Goal: Transaction & Acquisition: Purchase product/service

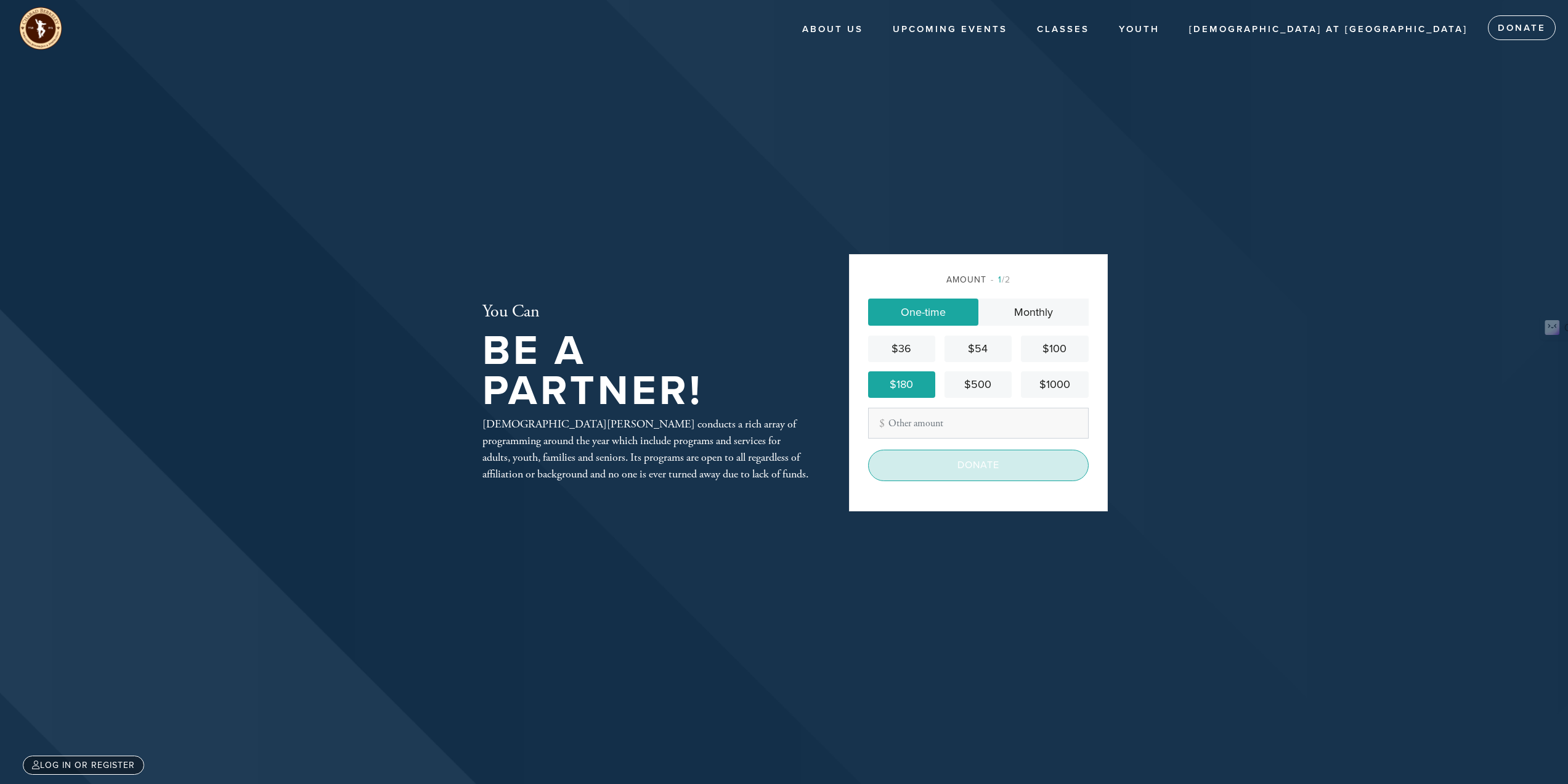
click at [1022, 460] on input "Donate" at bounding box center [978, 465] width 220 height 31
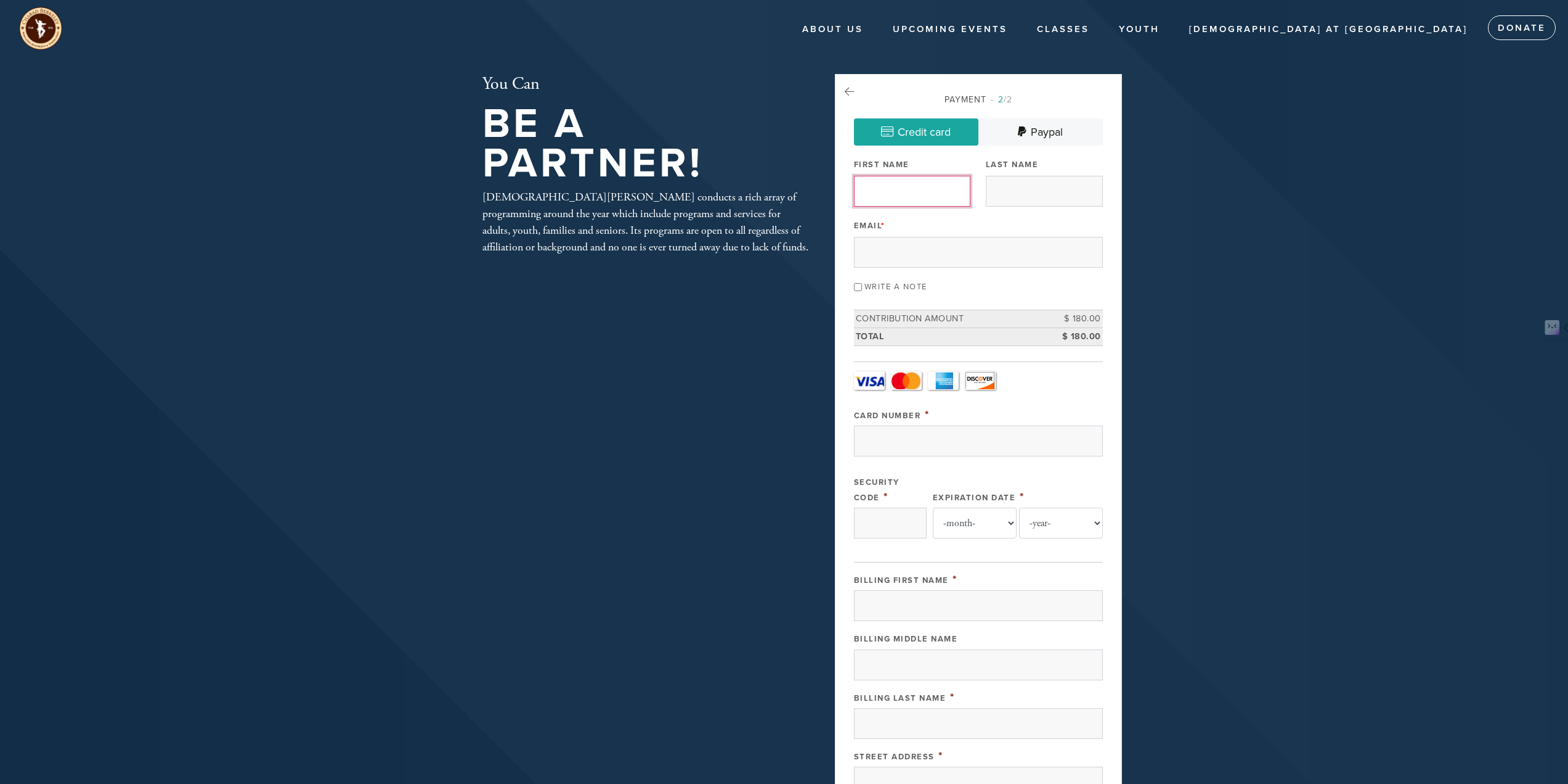
click at [906, 196] on input "First Name" at bounding box center [912, 191] width 117 height 31
click at [908, 182] on input "First Name" at bounding box center [912, 191] width 117 height 31
click input "< Previous Page" at bounding box center [0, 0] width 0 height 0
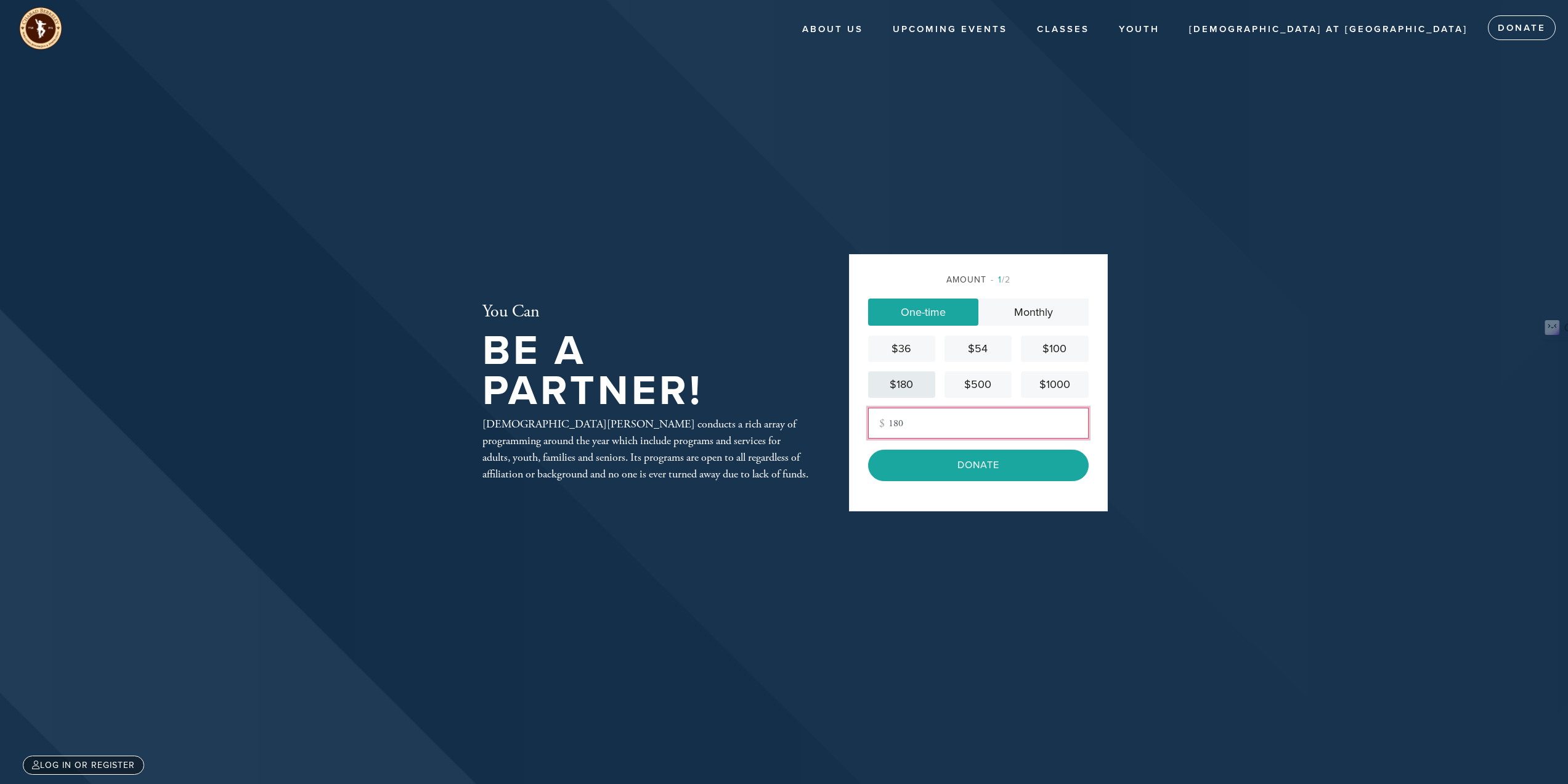
type input "180"
click at [923, 391] on div "$180" at bounding box center [902, 384] width 58 height 17
click at [1033, 472] on input "Donate" at bounding box center [978, 465] width 220 height 31
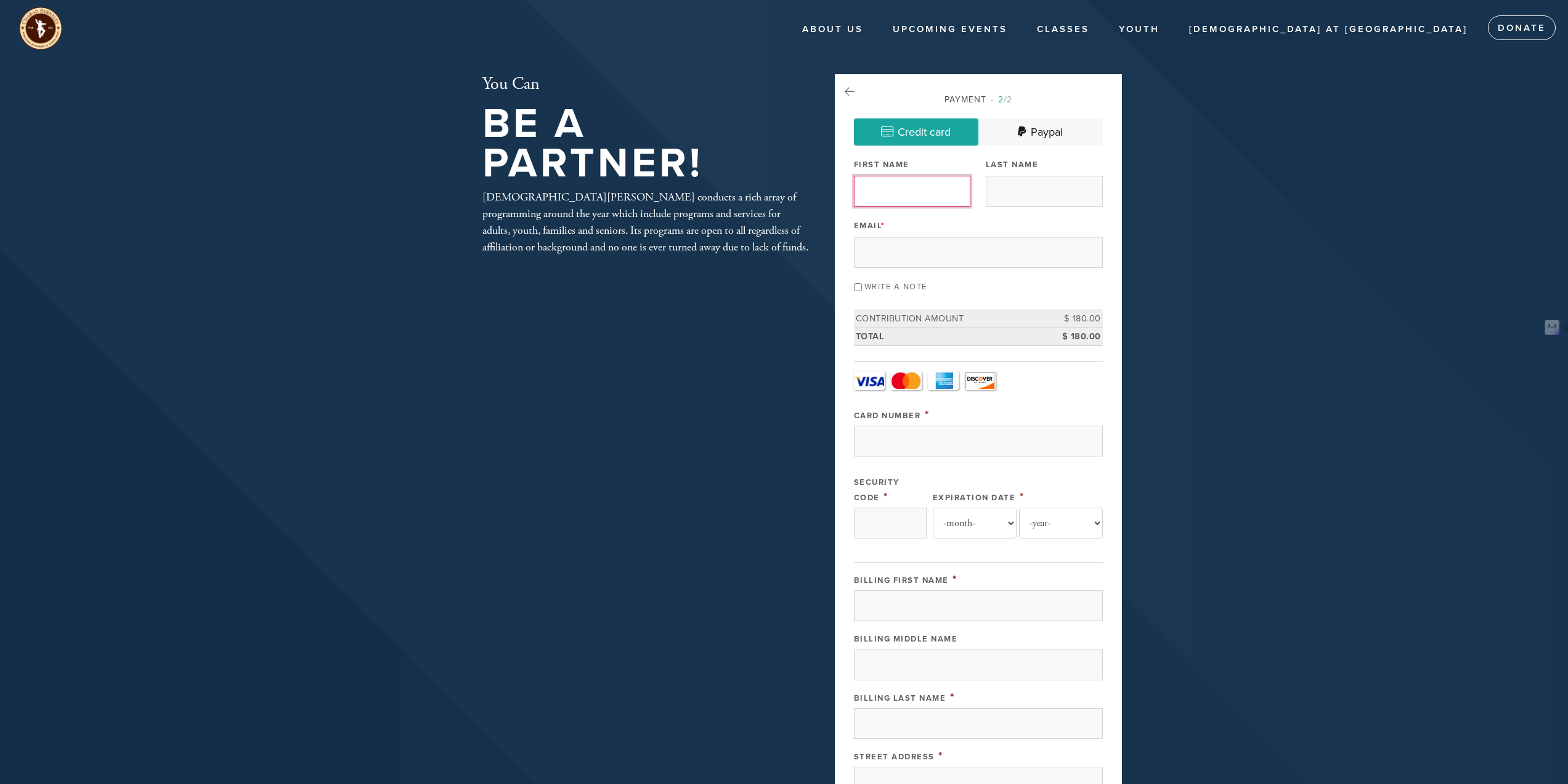
click at [935, 186] on input "First Name" at bounding box center [912, 191] width 117 height 31
type input "Peretz and [PERSON_NAME]"
type input "g"
type input "[PERSON_NAME]"
click at [895, 241] on input "Email *" at bounding box center [978, 252] width 249 height 31
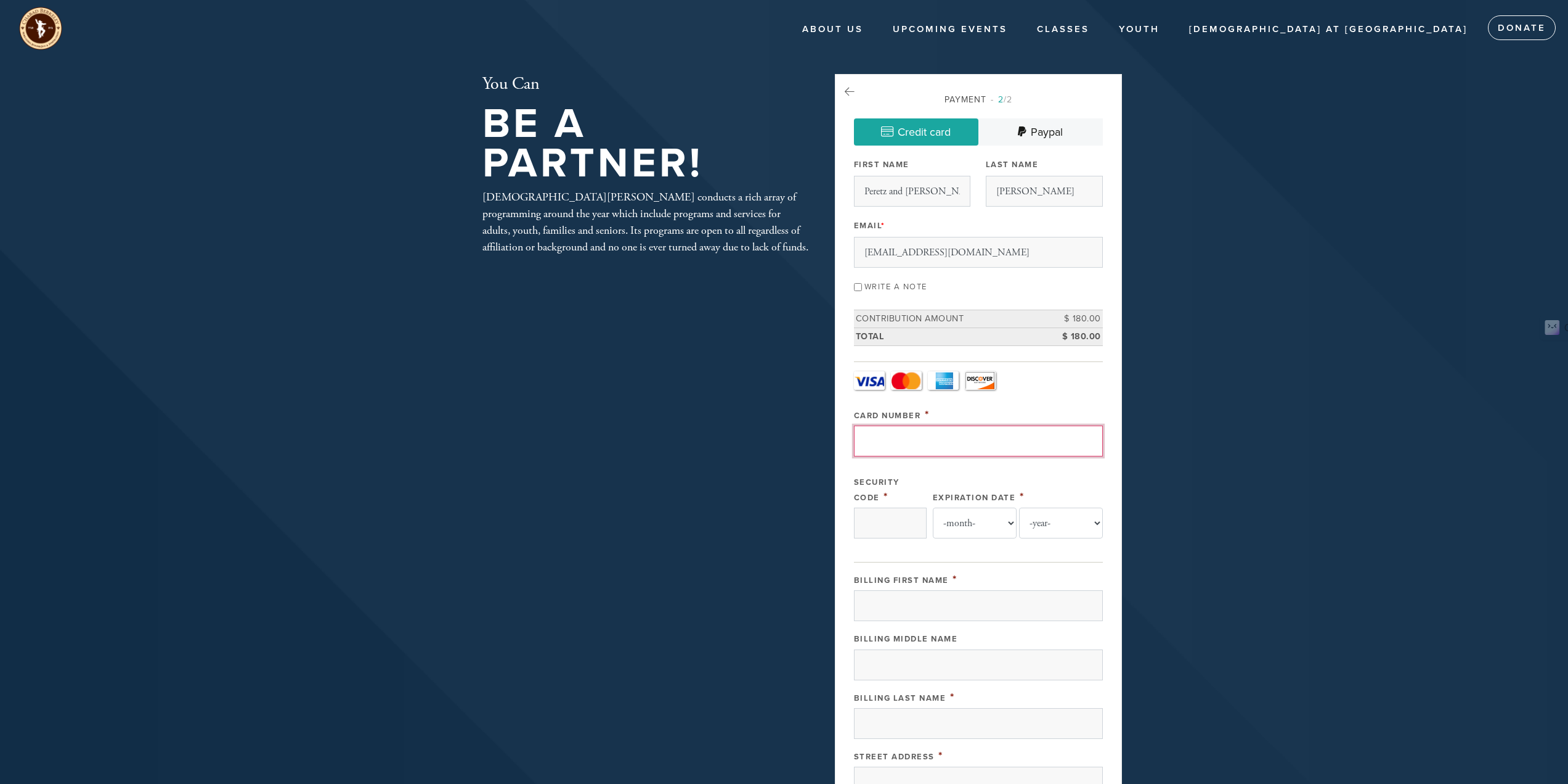
type input "[EMAIL_ADDRESS][DOMAIN_NAME]"
click at [932, 440] on input "Card Number" at bounding box center [978, 441] width 249 height 31
type input "[CREDIT_CARD_NUMBER]"
select select "8"
select select "2029"
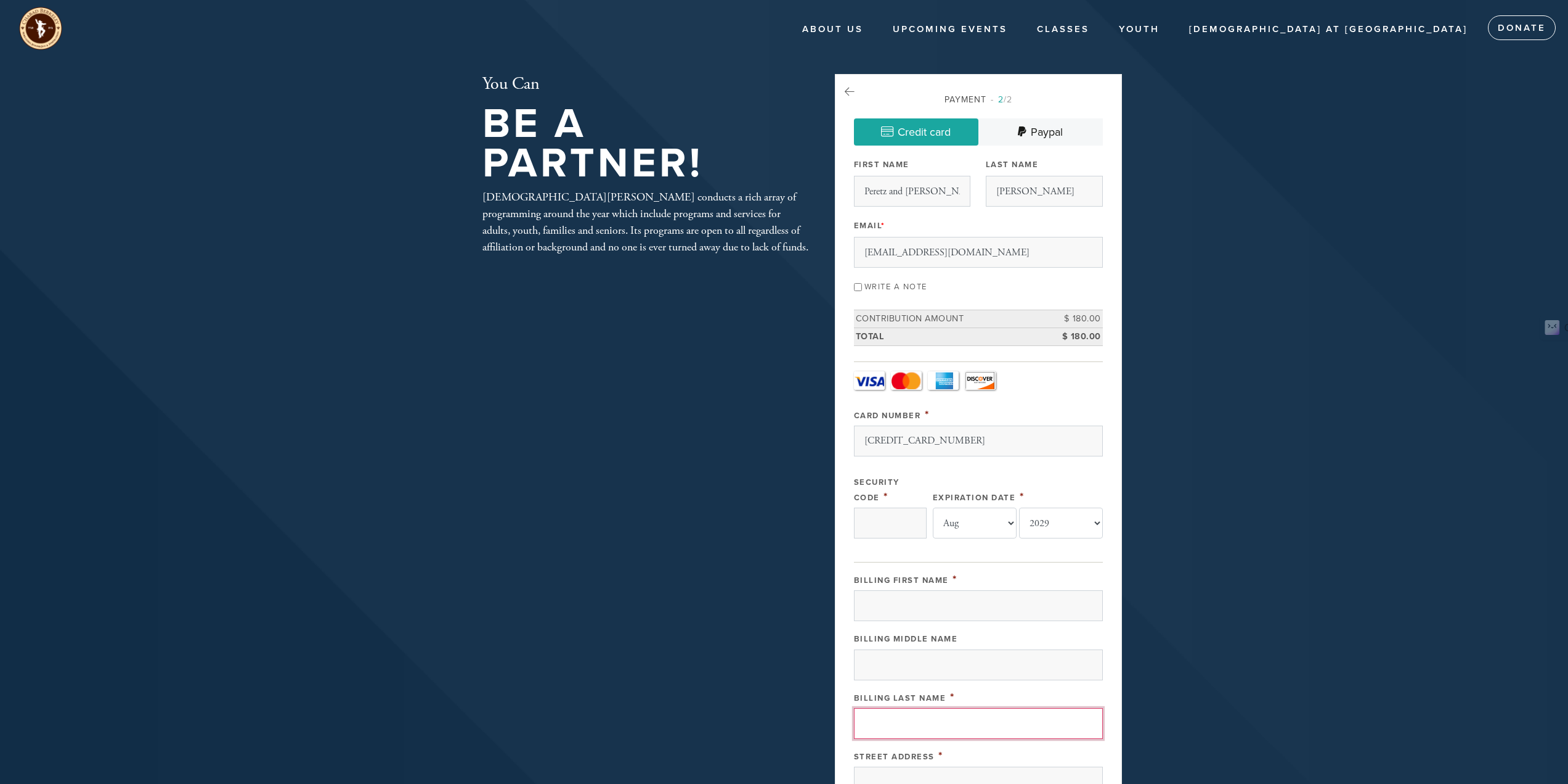
type input "Goldshmid"
click at [906, 523] on div at bounding box center [890, 523] width 73 height 31
type input "977"
click at [953, 605] on input "Billing First Name" at bounding box center [978, 605] width 249 height 31
type input "Peretz"
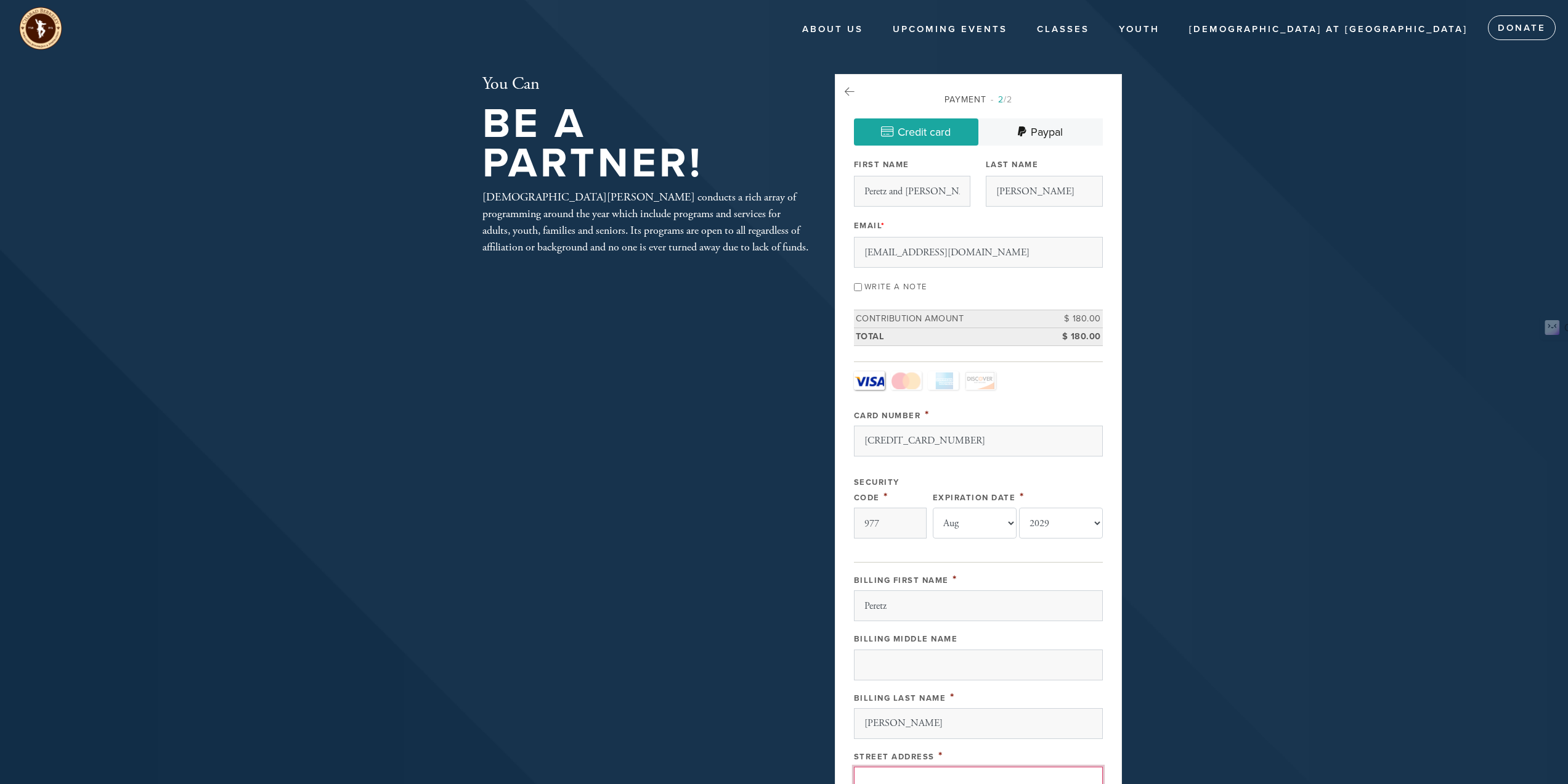
type input "1062 SOMERSBY WAY"
type input "brentwood"
type input "United States"
type input "CA"
type input "94513"
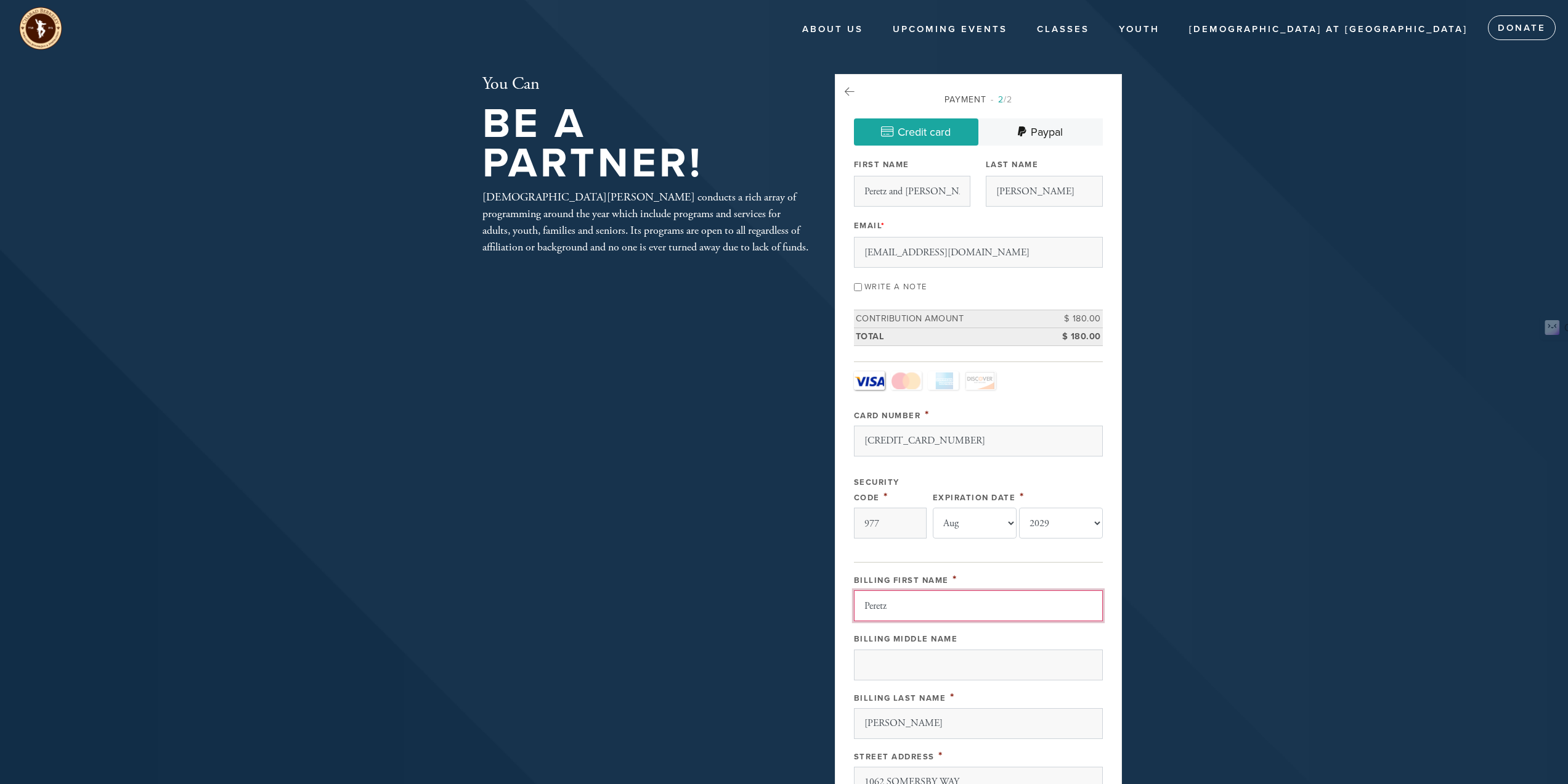
scroll to position [478, 0]
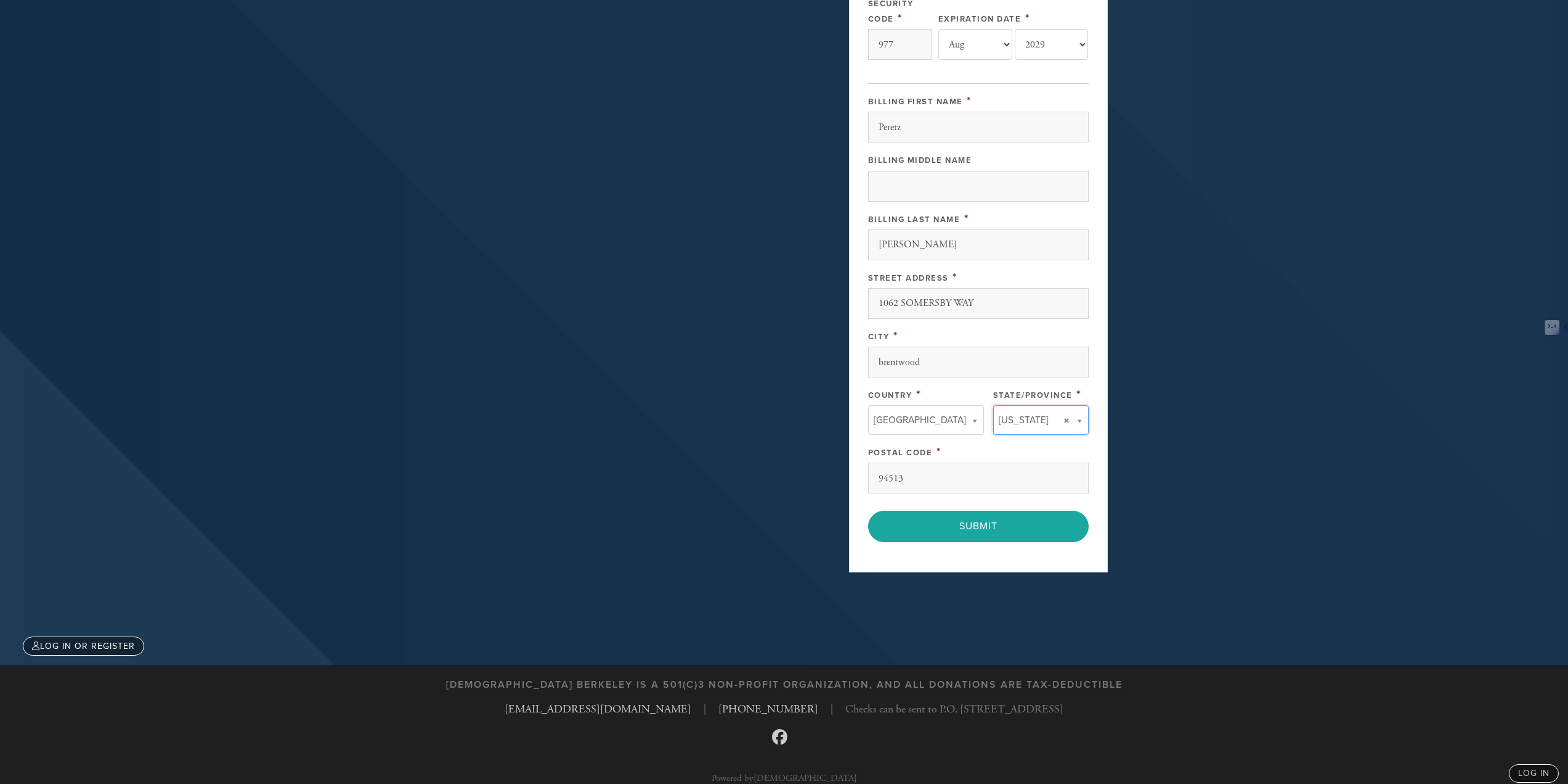
type input "CA"
type input "United States"
click at [1035, 444] on input "CA" at bounding box center [1036, 445] width 99 height 18
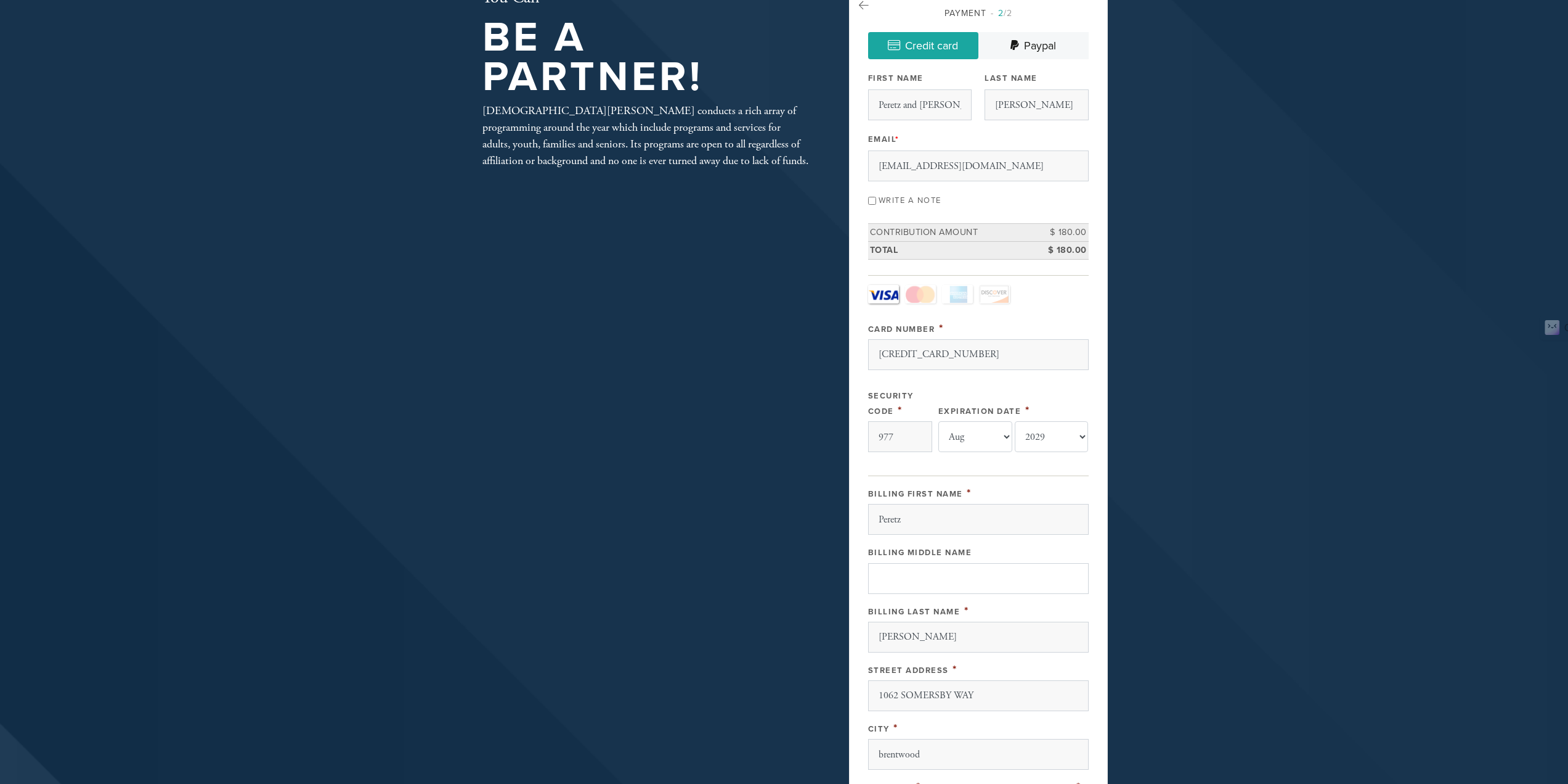
scroll to position [308, 0]
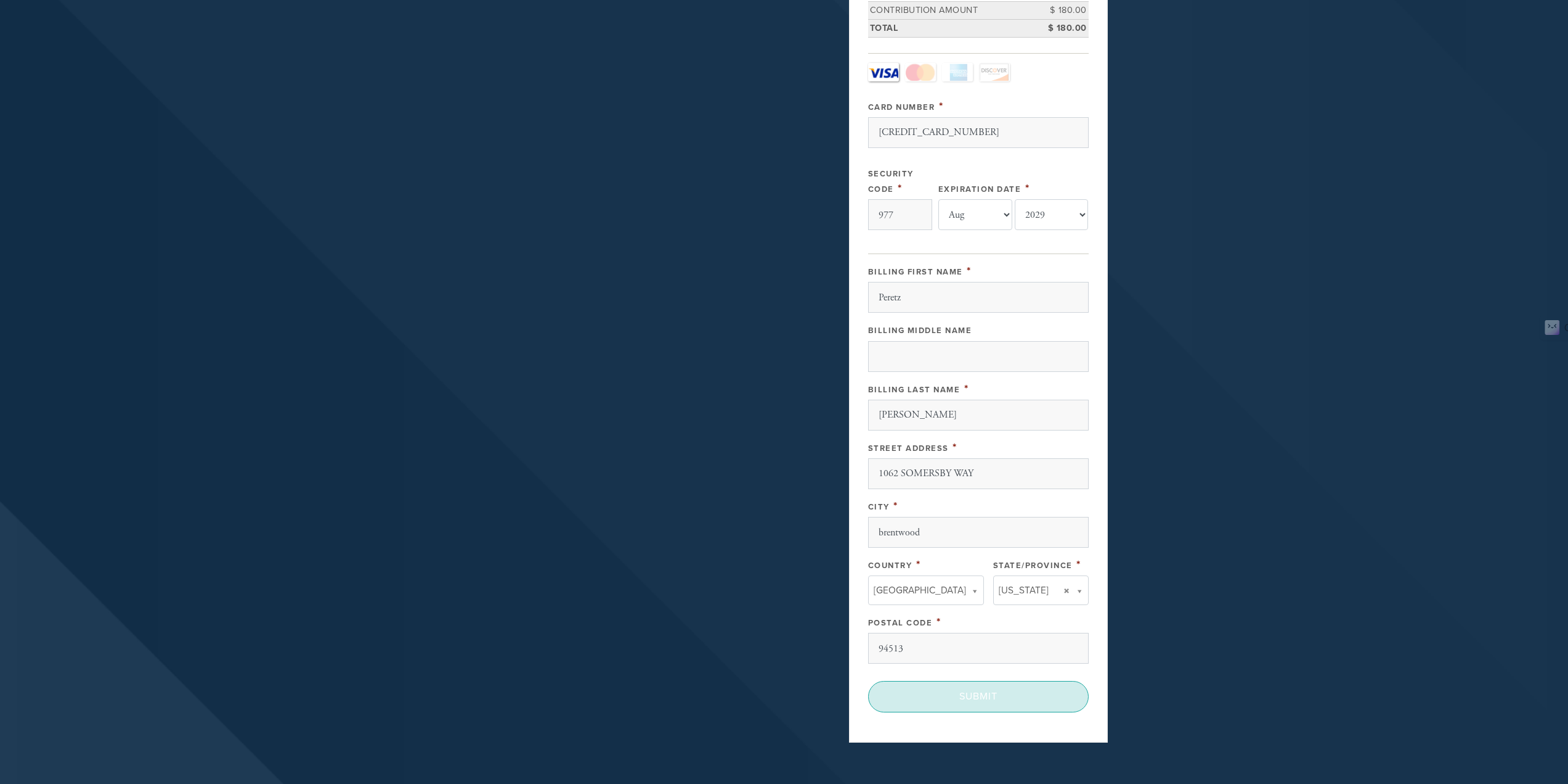
click at [959, 696] on input "Submit" at bounding box center [978, 696] width 220 height 31
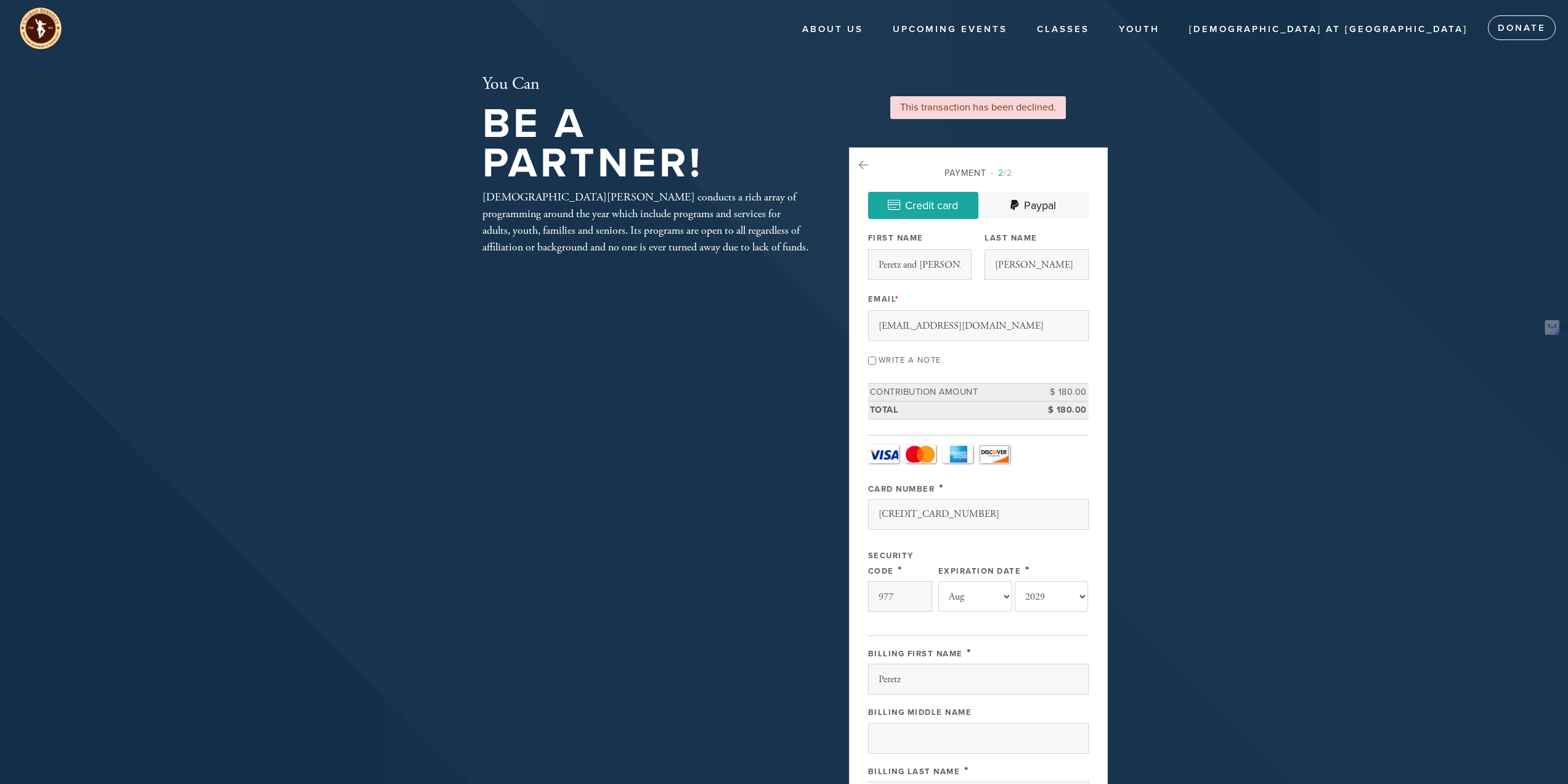
select select "8"
select select "2029"
type input "4246315352530446"
select select "10"
select select "2028"
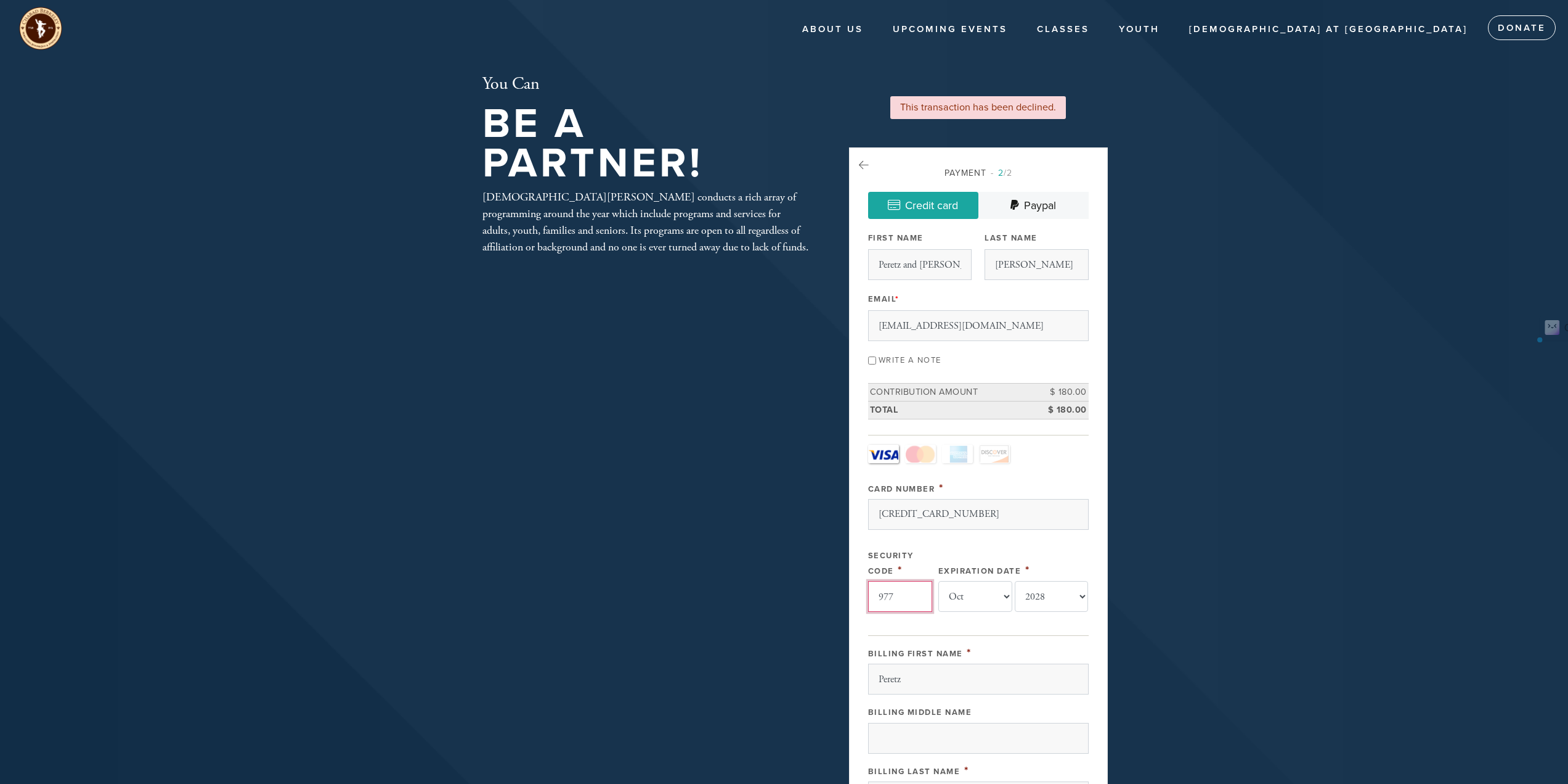
drag, startPoint x: 900, startPoint y: 590, endPoint x: 847, endPoint y: 596, distance: 53.3
click at [847, 596] on aside "This transaction has been declined. Payment 2 /2 Credit card Paypal Payment Pro…" at bounding box center [978, 608] width 277 height 1068
type input "463"
click at [1235, 492] on header "About Us About US Visiting Berkeley Mikvah About Chabad Chabad in the News Juda…" at bounding box center [784, 608] width 1568 height 1217
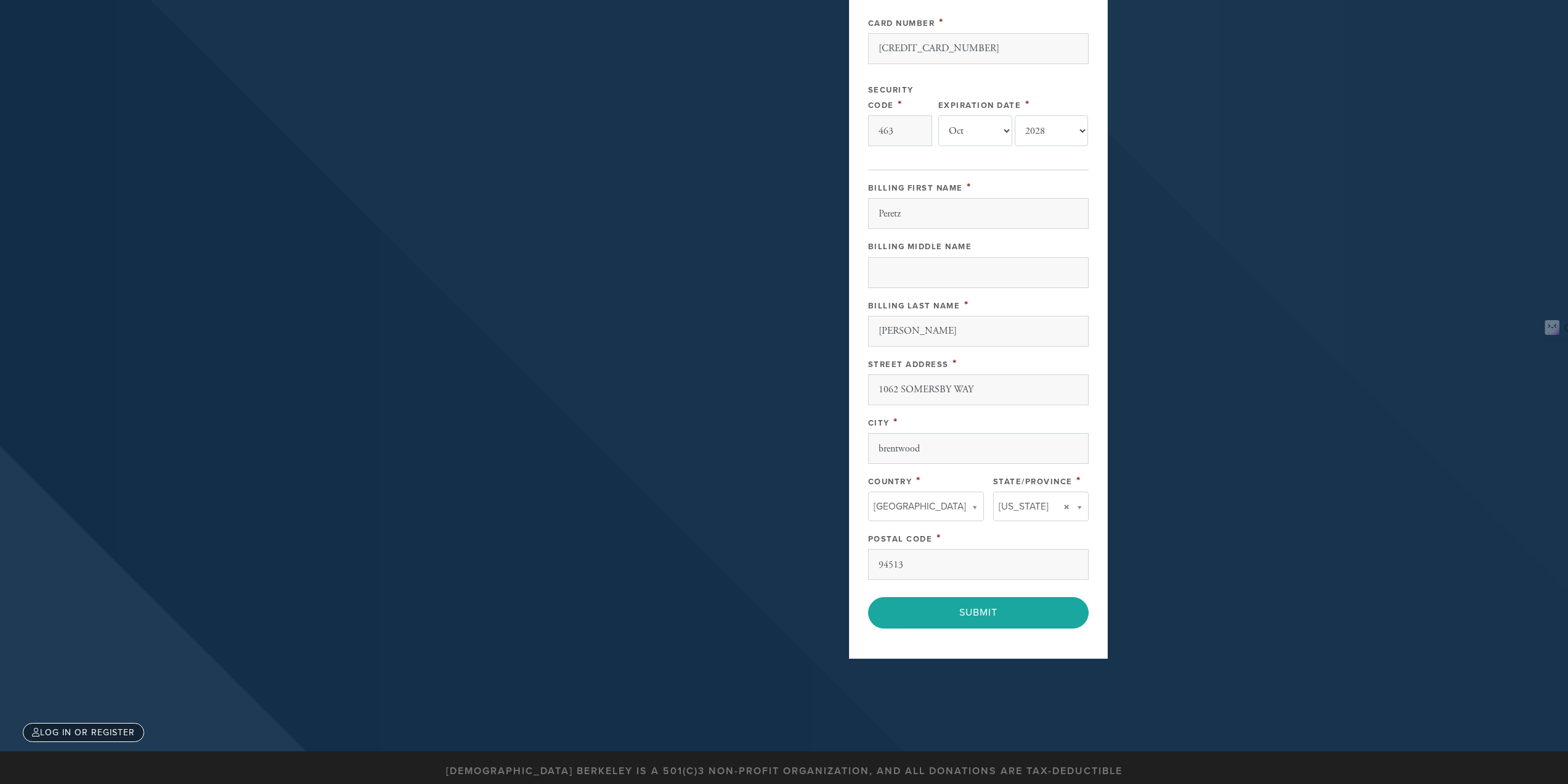
scroll to position [493, 0]
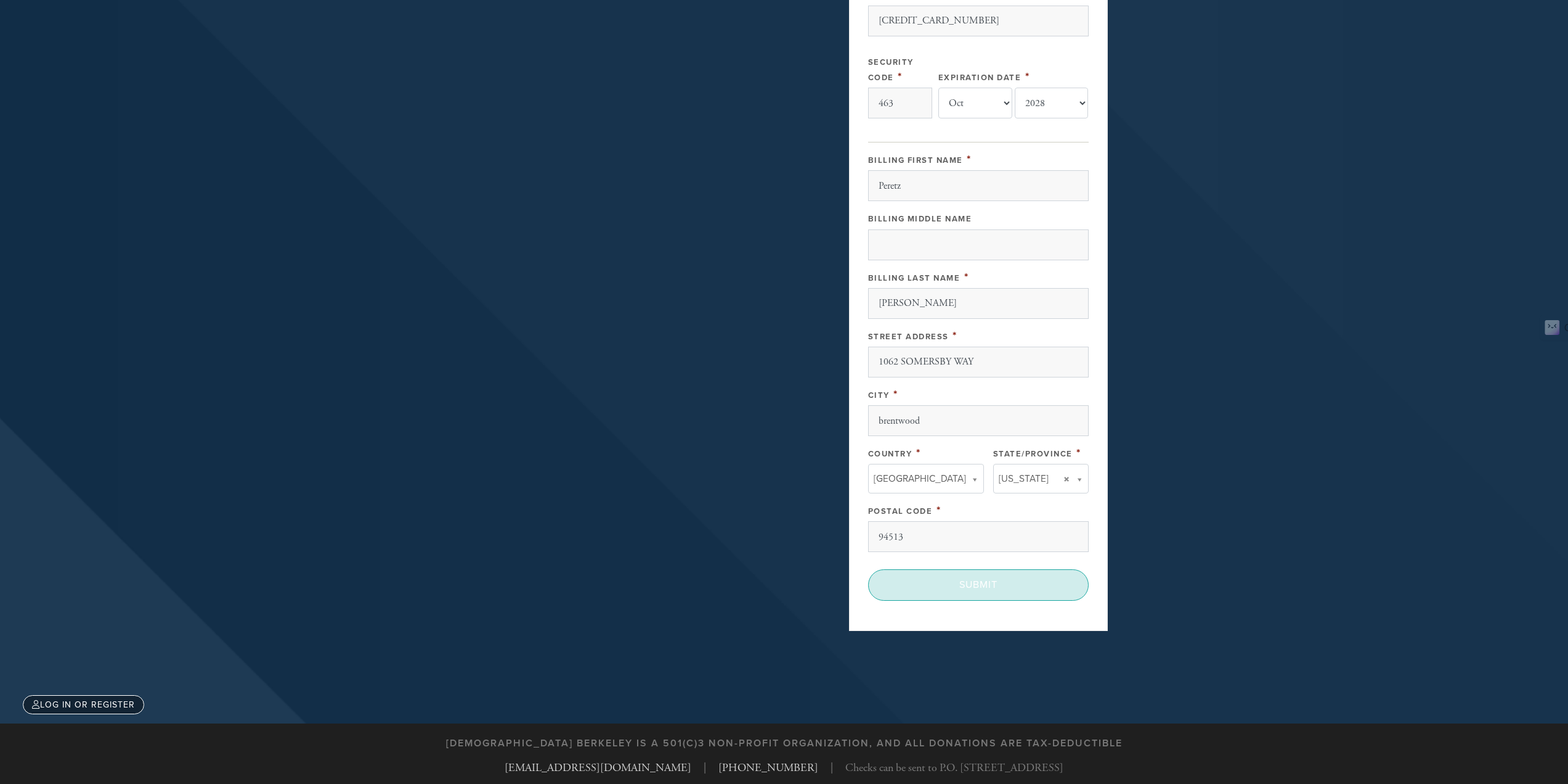
click at [1053, 583] on input "Submit" at bounding box center [978, 584] width 220 height 31
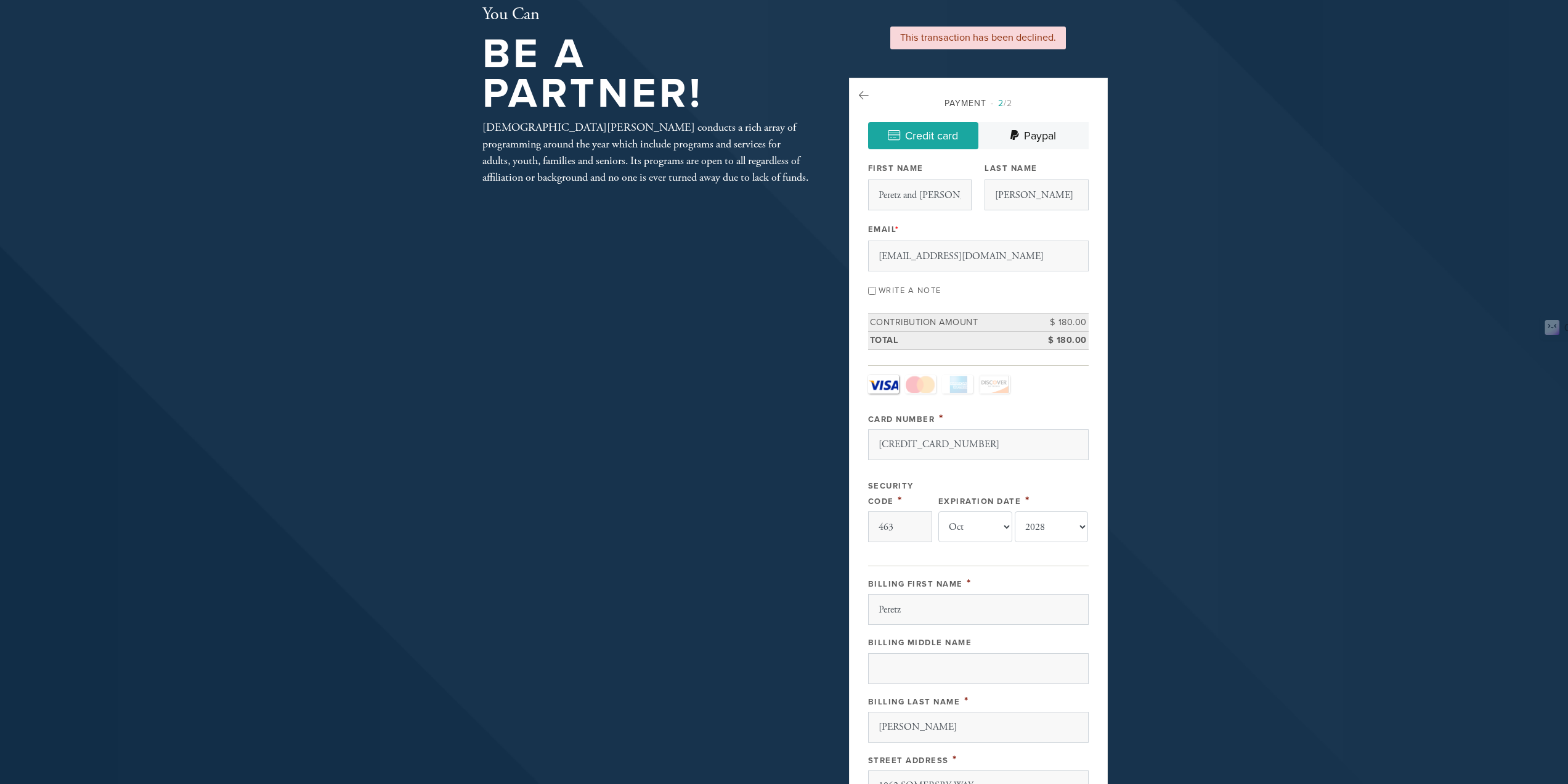
scroll to position [61, 0]
